Goal: Obtain resource: Obtain resource

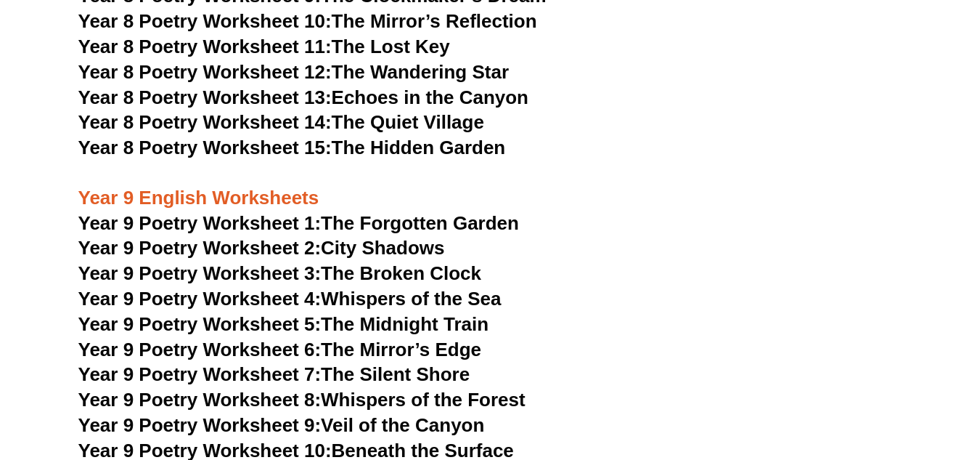
scroll to position [9802, 0]
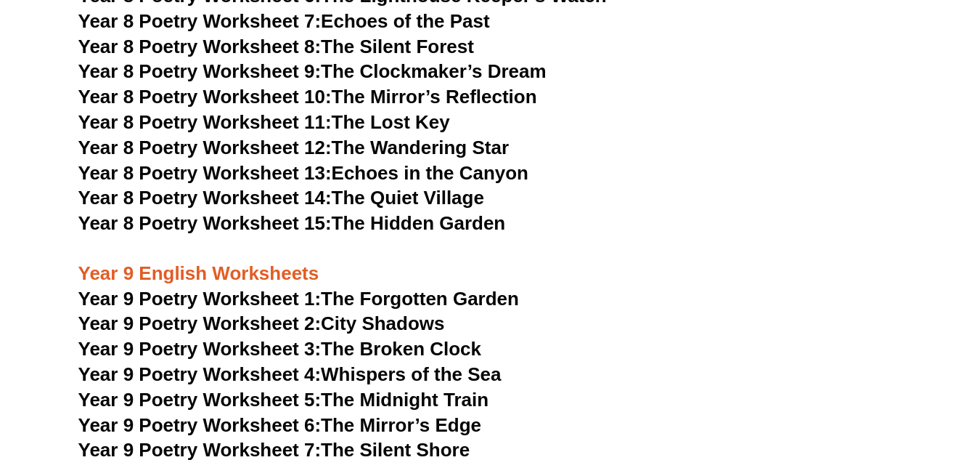
click at [398, 338] on link "Year 9 Poetry Worksheet 3: The Broken Clock" at bounding box center [280, 349] width 404 height 22
click at [412, 388] on link "Year 9 Poetry Worksheet 5: The Midnight Train" at bounding box center [283, 399] width 411 height 22
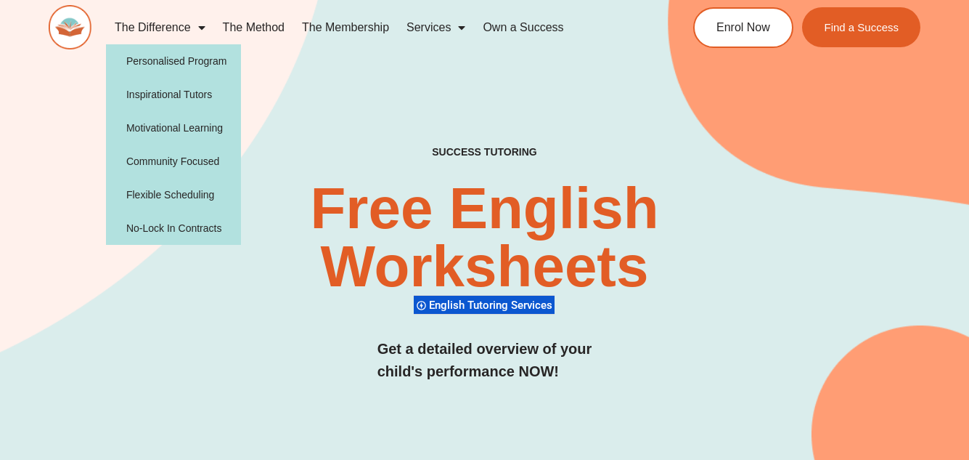
click at [150, 31] on link "The Difference" at bounding box center [160, 27] width 108 height 33
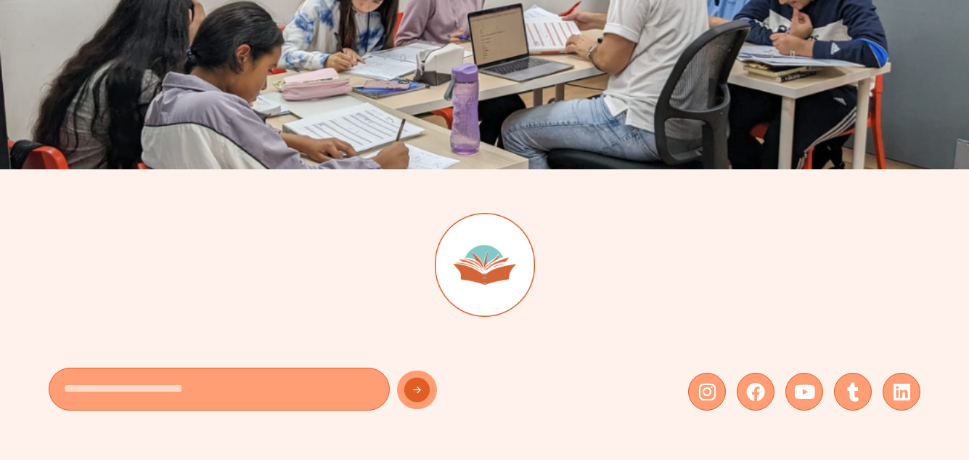
scroll to position [4138, 0]
